Goal: Transaction & Acquisition: Purchase product/service

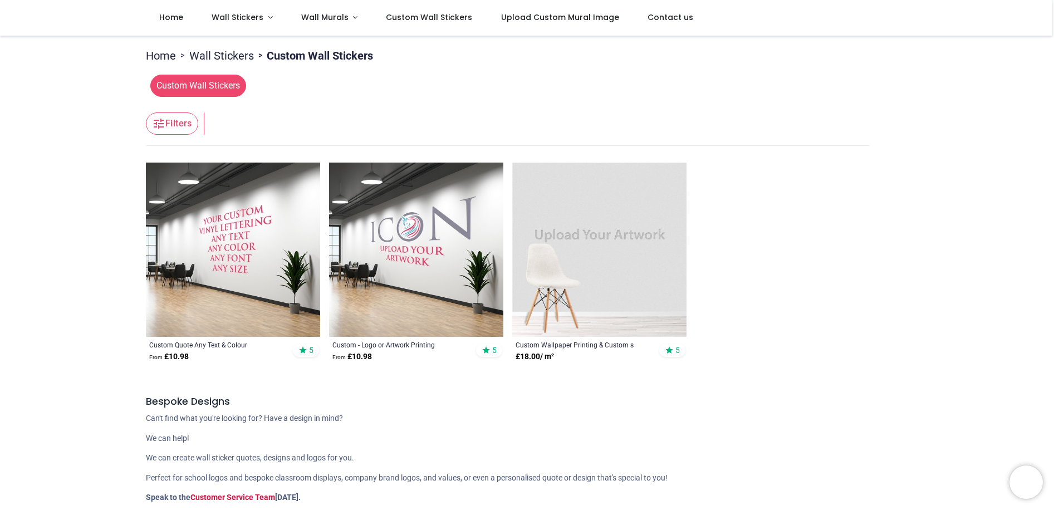
scroll to position [167, 0]
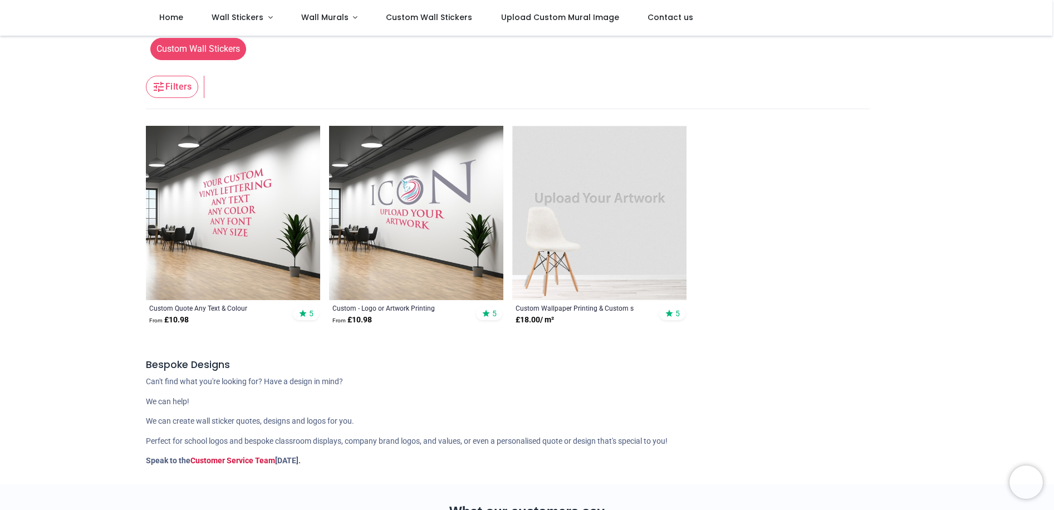
click at [391, 268] on img at bounding box center [416, 213] width 174 height 174
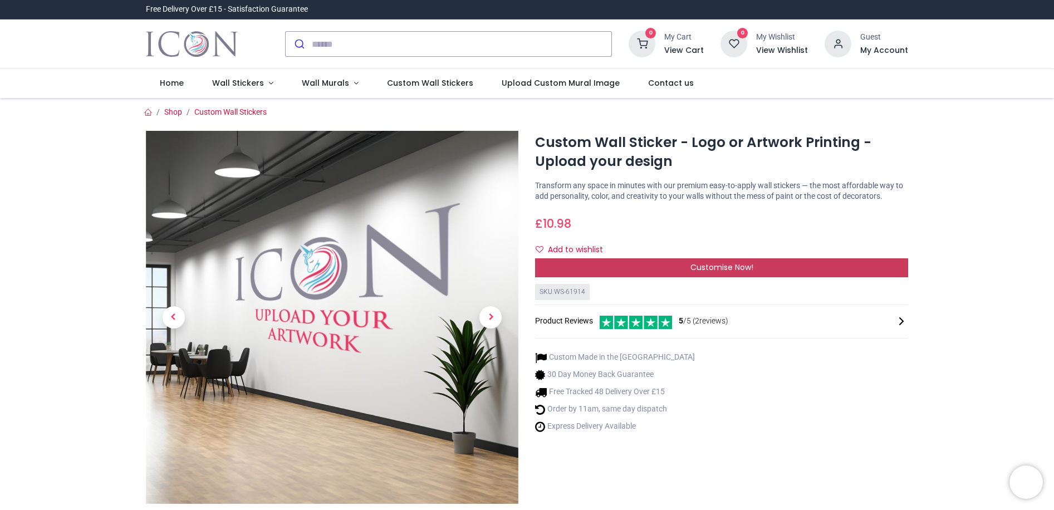
click at [720, 272] on span "Customise Now!" at bounding box center [721, 267] width 63 height 11
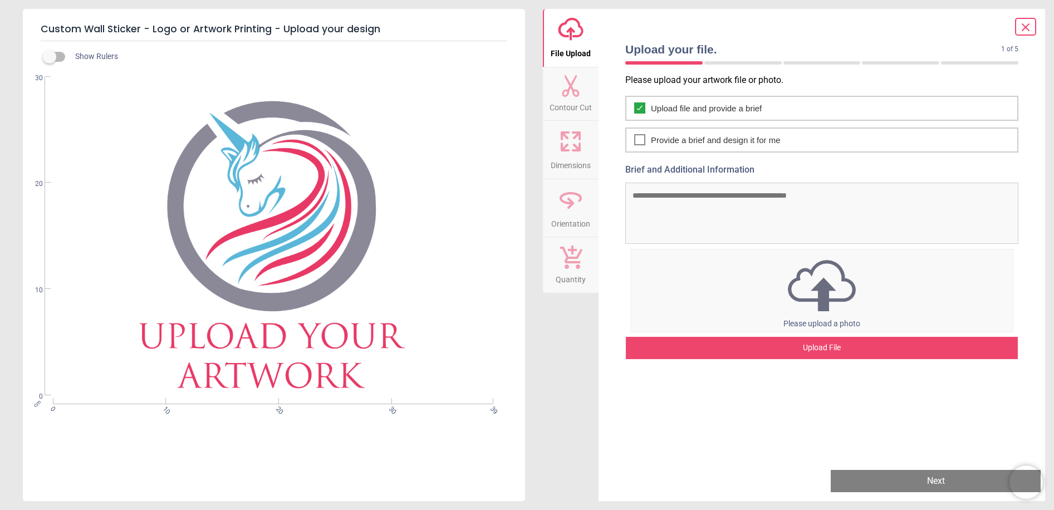
click at [810, 353] on div "Upload File" at bounding box center [822, 348] width 392 height 22
click at [804, 300] on img at bounding box center [822, 286] width 382 height 58
click at [1026, 32] on icon at bounding box center [1025, 27] width 13 height 13
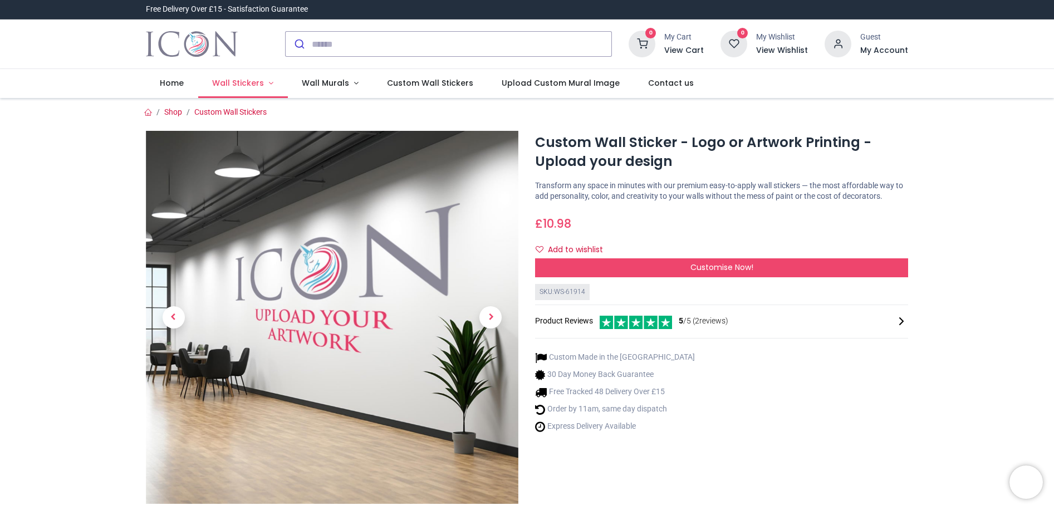
click at [240, 84] on span "Wall Stickers" at bounding box center [238, 82] width 52 height 11
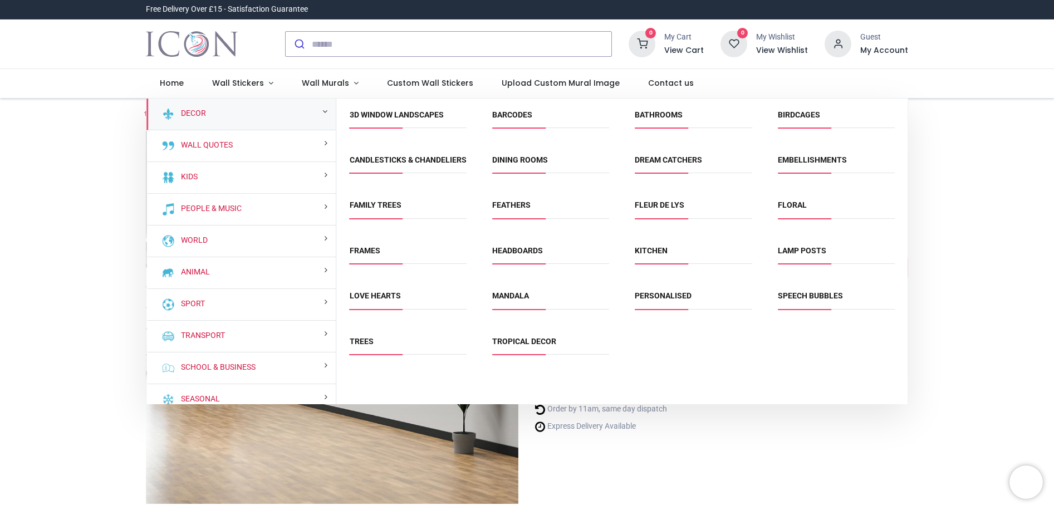
click at [227, 111] on div "Decor" at bounding box center [241, 115] width 190 height 32
click at [182, 112] on link "Decor" at bounding box center [191, 113] width 30 height 11
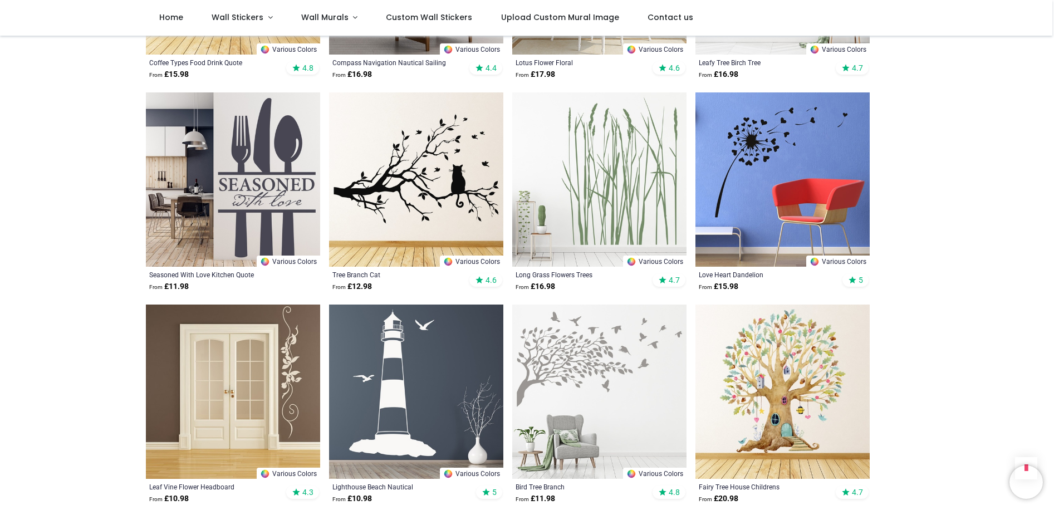
scroll to position [835, 0]
